Goal: Transaction & Acquisition: Purchase product/service

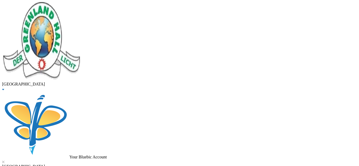
type input "akinlotan"
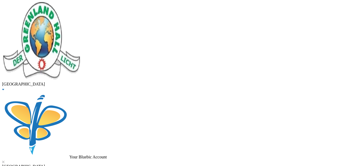
checkbox input "true"
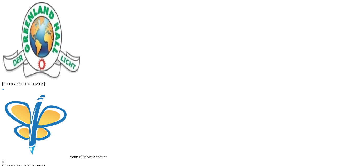
type input "35000"
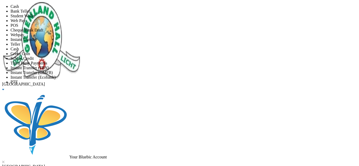
click at [237, 47] on li "Teller" at bounding box center [185, 44] width 348 height 5
click at [179, 66] on li "Instant Transfer (FBN)" at bounding box center [185, 68] width 348 height 5
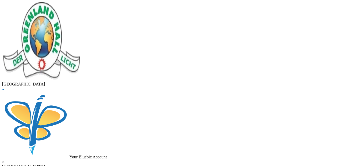
scroll to position [55, 0]
type input "[DATE]"
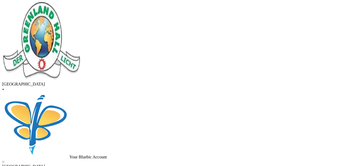
scroll to position [55, 0]
drag, startPoint x: 84, startPoint y: 45, endPoint x: 45, endPoint y: 46, distance: 38.6
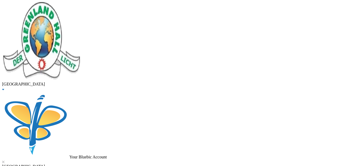
type input "y"
type input "tugbobo"
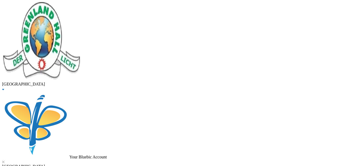
checkbox input "true"
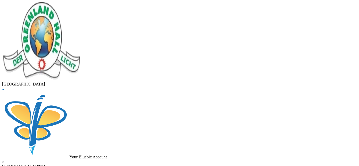
checkbox input "true"
checkbox input "false"
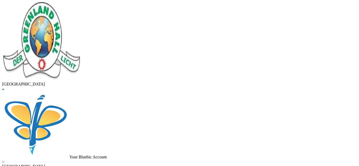
checkbox input "false"
checkbox input "true"
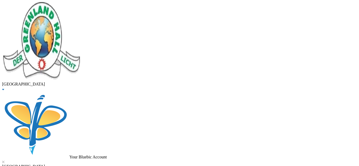
checkbox input "true"
checkbox input "false"
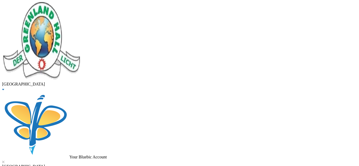
type input "115000"
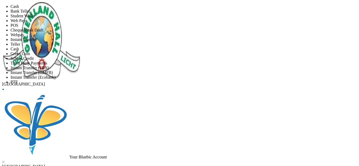
scroll to position [62, 0]
click at [183, 70] on li "Instant Transfer (OMFB)" at bounding box center [185, 72] width 348 height 5
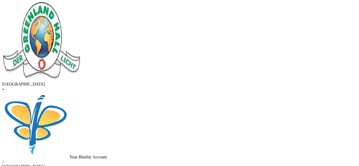
scroll to position [99, 0]
drag, startPoint x: 198, startPoint y: 148, endPoint x: 109, endPoint y: 110, distance: 95.9
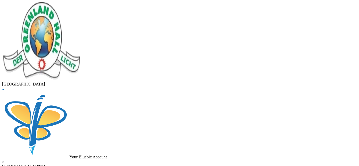
type input "[DATE]"
